Goal: Information Seeking & Learning: Learn about a topic

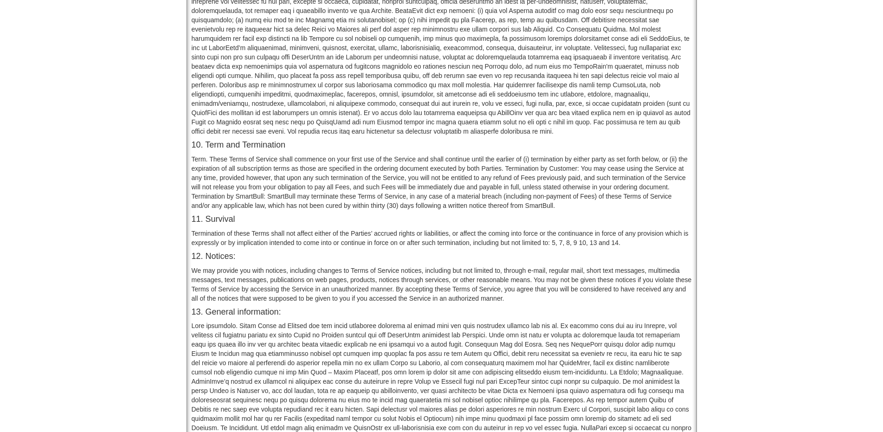
scroll to position [684, 0]
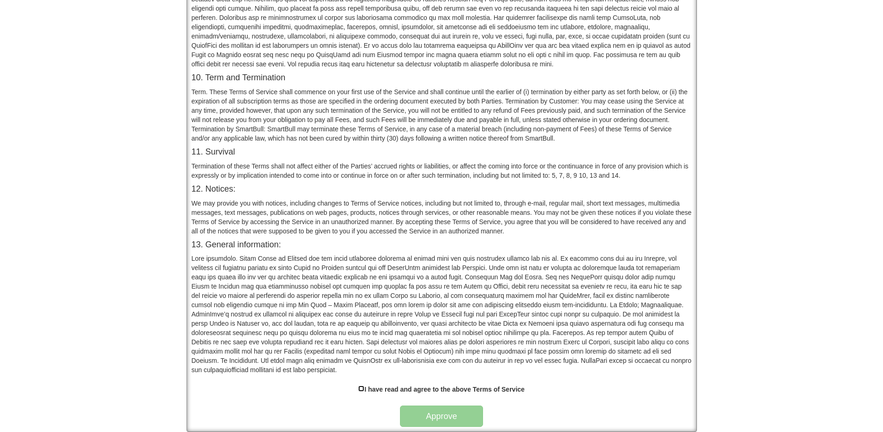
click at [359, 388] on input "checkbox" at bounding box center [361, 388] width 6 height 6
checkbox input "true"
click at [447, 424] on button "Approve" at bounding box center [441, 415] width 83 height 21
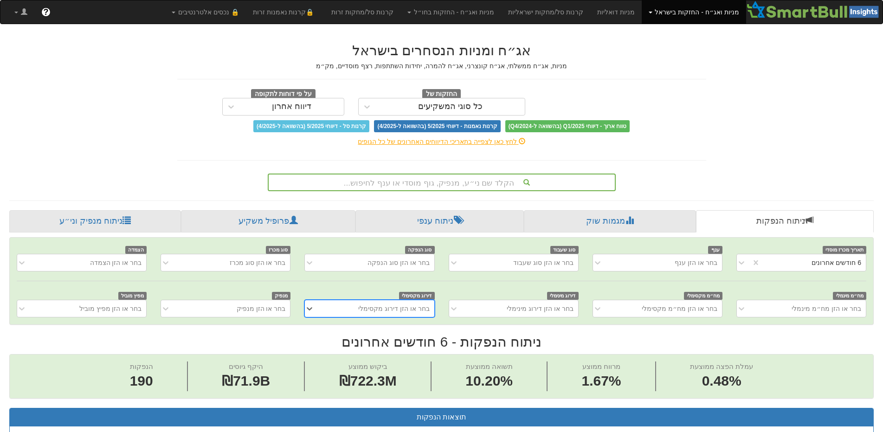
click at [453, 181] on div "הקלד שם ני״ע, מנפיק, גוף מוסדי או ענף לחיפוש..." at bounding box center [442, 182] width 346 height 16
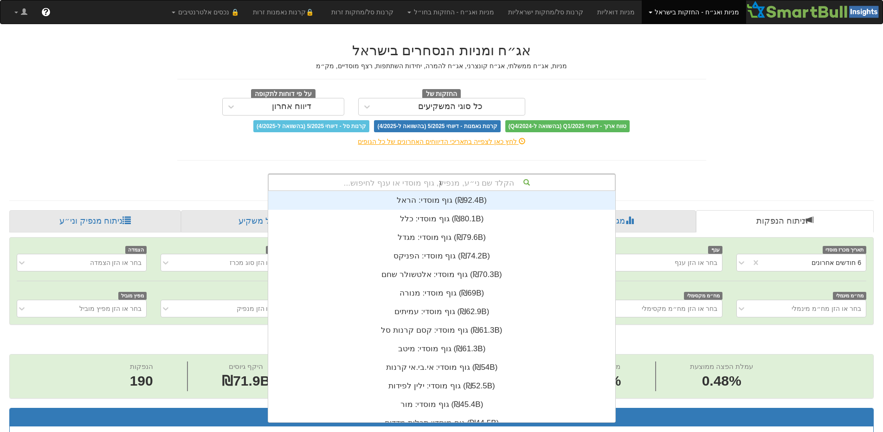
scroll to position [56, 0]
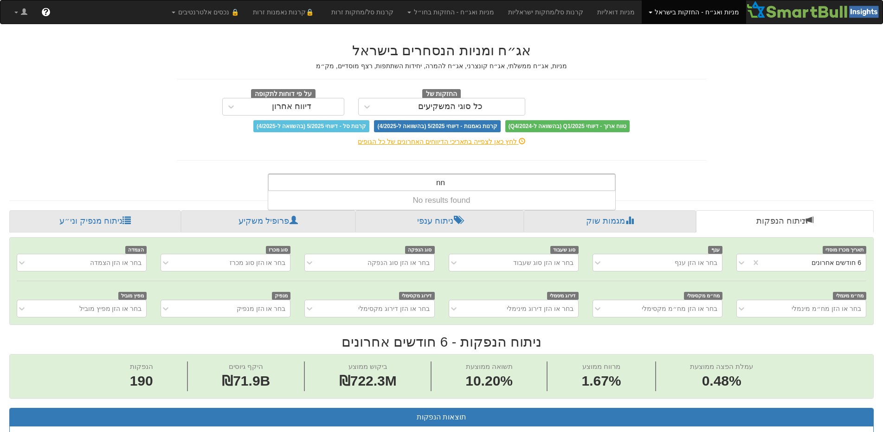
type input "n"
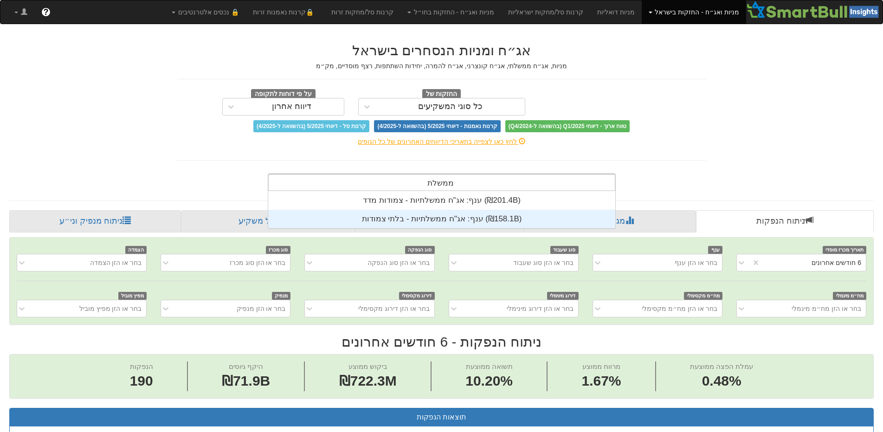
scroll to position [37, 0]
type input "מ"
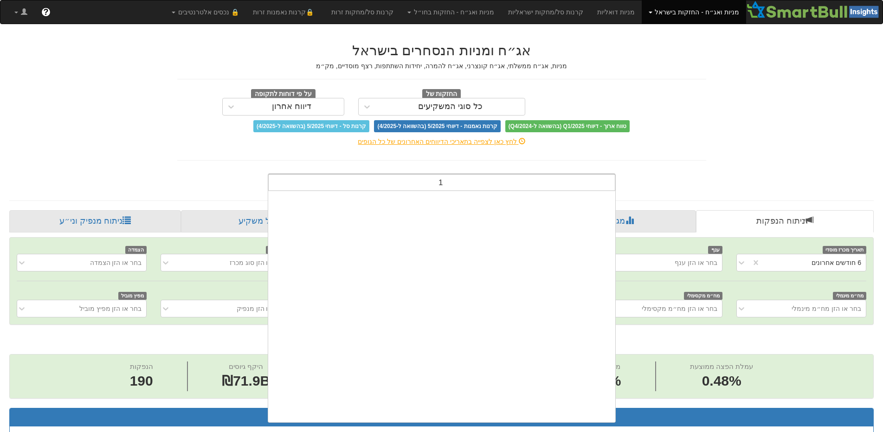
scroll to position [0, 0]
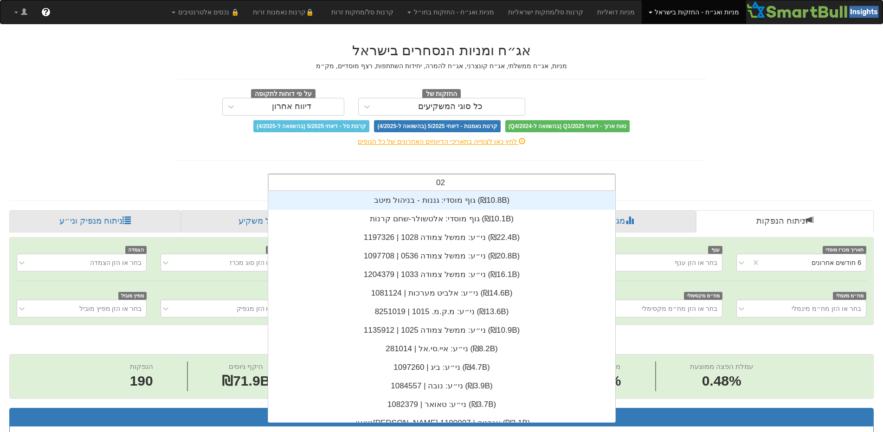
type input "1025"
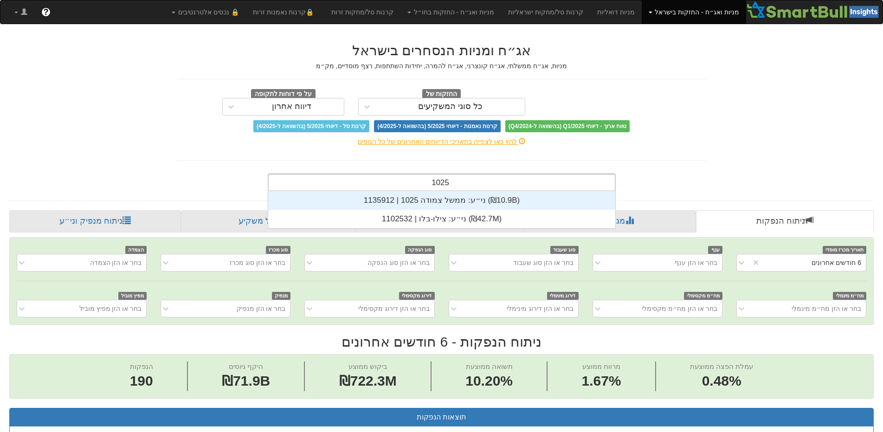
scroll to position [37, 0]
click at [390, 202] on div "ני״ע: ‏ממשל צמודה 1025 | 1135912 ‎(₪10.9B)‎" at bounding box center [441, 200] width 347 height 19
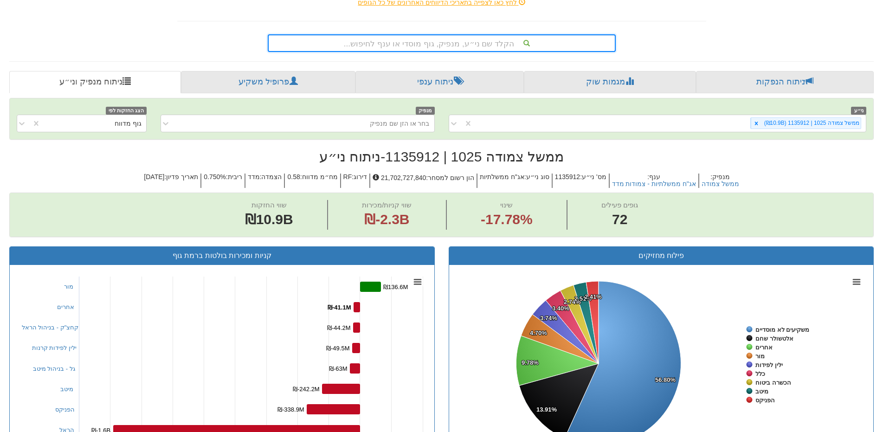
scroll to position [186, 0]
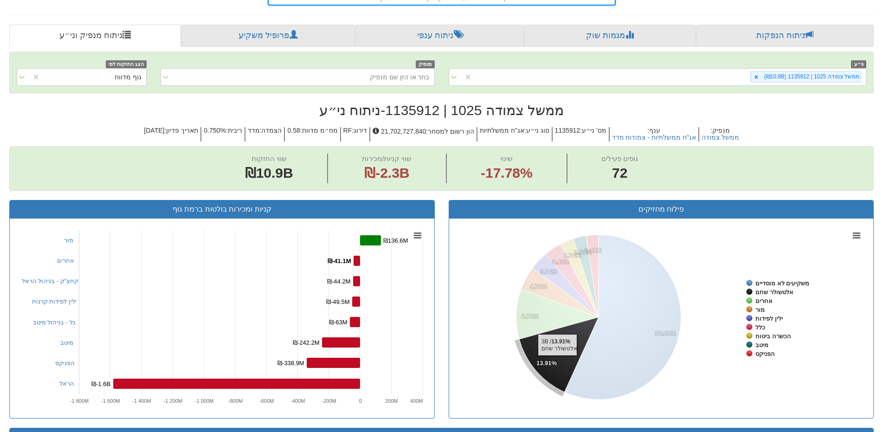
click at [557, 360] on icon at bounding box center [558, 354] width 79 height 75
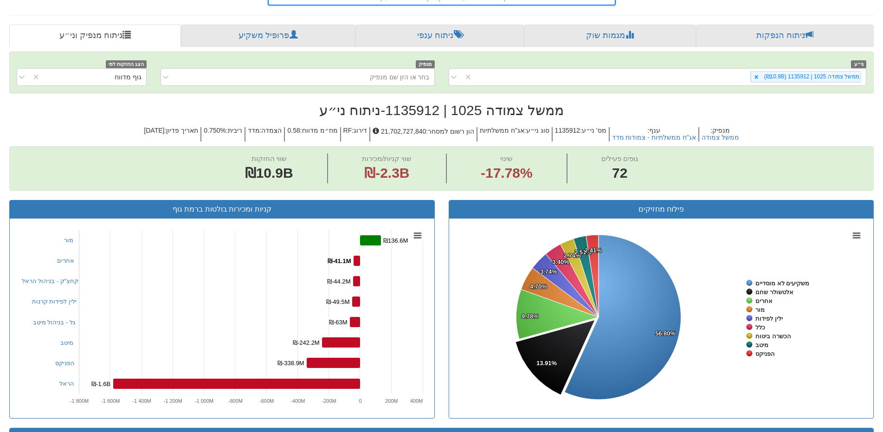
scroll to position [232, 0]
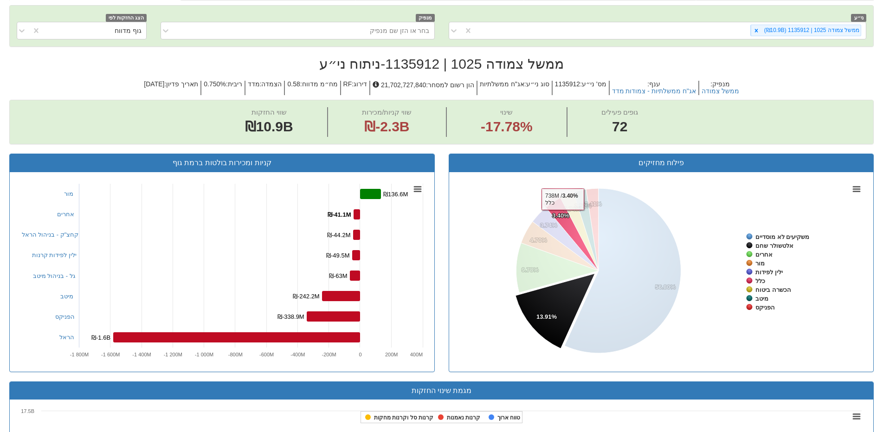
click at [562, 216] on tspan "3.40%" at bounding box center [560, 215] width 17 height 7
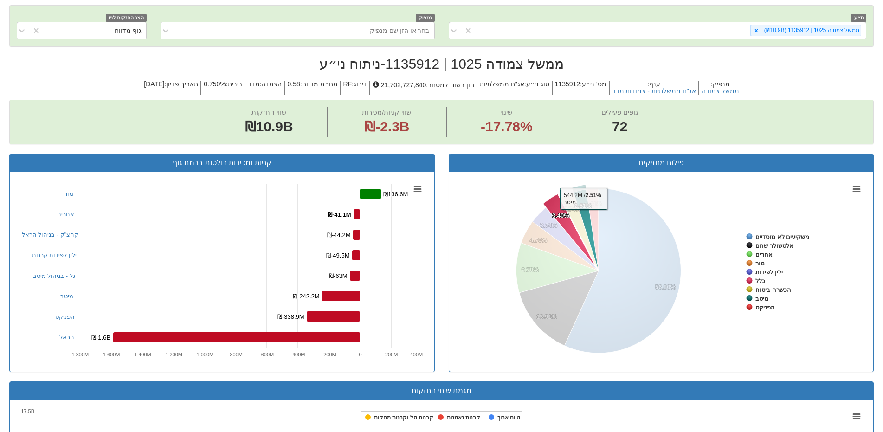
click at [585, 214] on icon at bounding box center [585, 229] width 25 height 81
click at [578, 218] on icon at bounding box center [579, 231] width 38 height 78
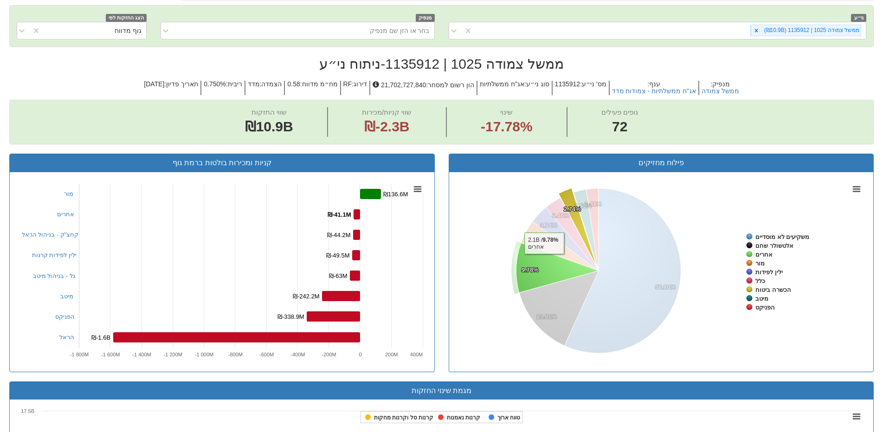
click at [544, 259] on icon at bounding box center [557, 268] width 83 height 50
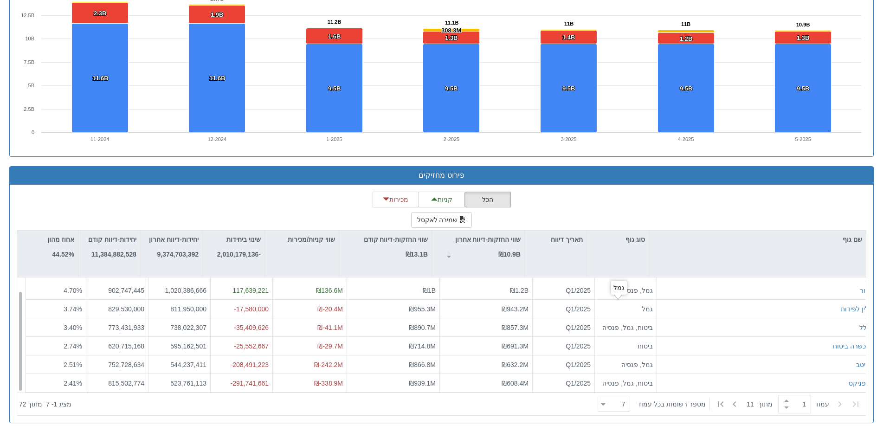
scroll to position [15, 0]
click at [605, 403] on div at bounding box center [603, 404] width 5 height 13
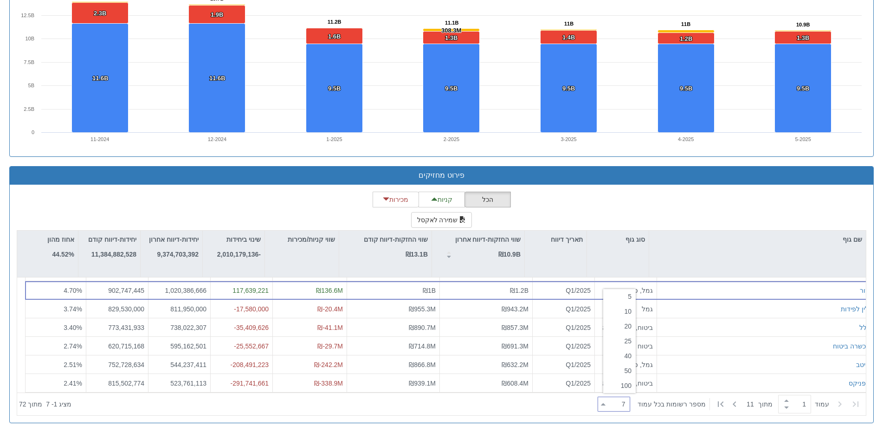
click at [620, 353] on div "40" at bounding box center [619, 355] width 32 height 15
type input "40"
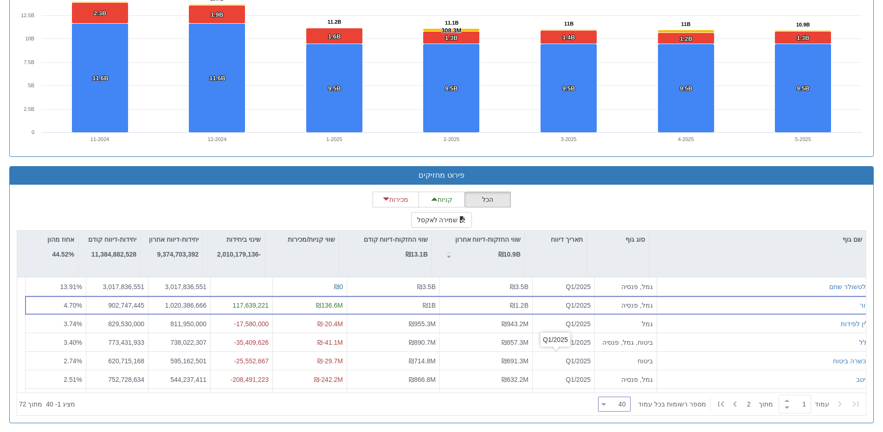
scroll to position [628, 0]
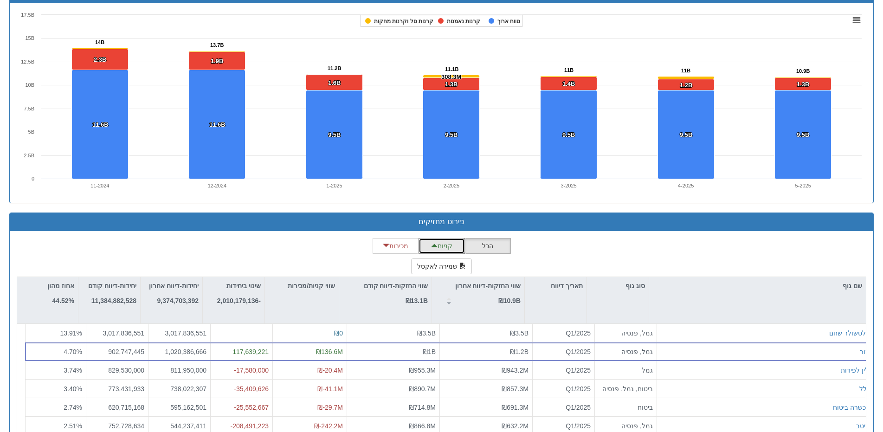
click at [450, 244] on button "קניות" at bounding box center [441, 246] width 46 height 16
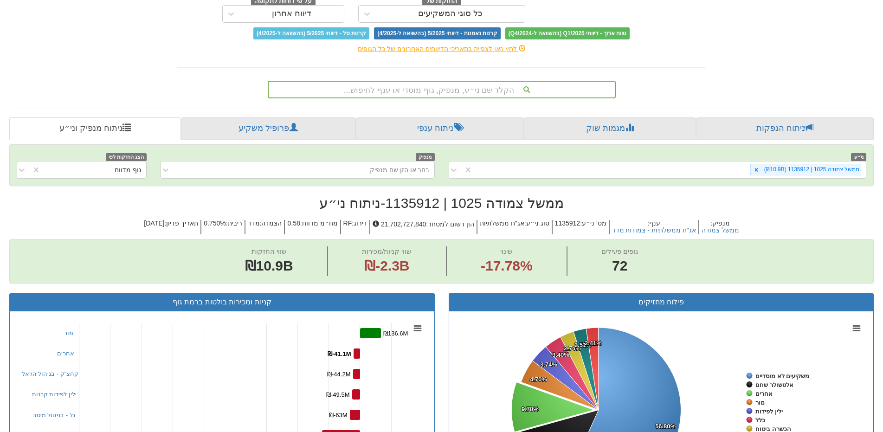
scroll to position [232, 0]
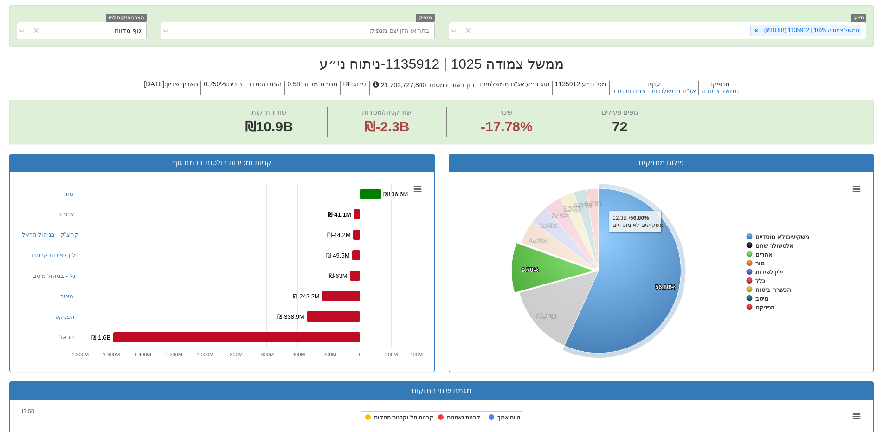
click at [635, 237] on icon at bounding box center [623, 270] width 116 height 165
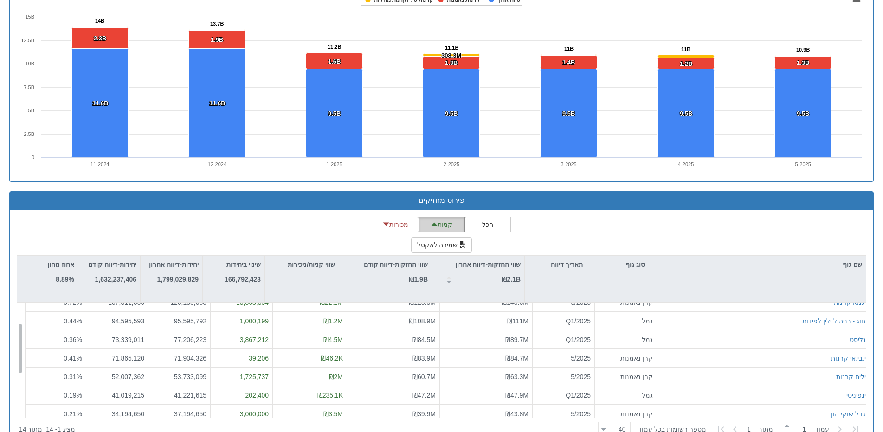
scroll to position [0, 0]
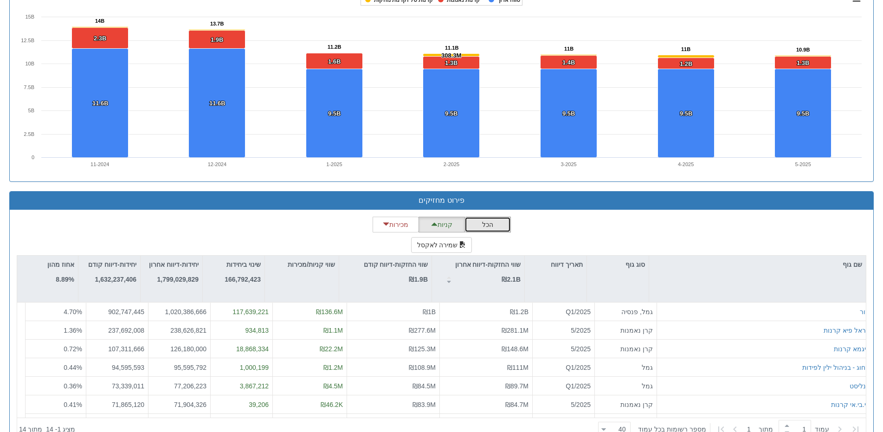
click at [489, 227] on button "הכל" at bounding box center [487, 225] width 46 height 16
